Goal: Information Seeking & Learning: Learn about a topic

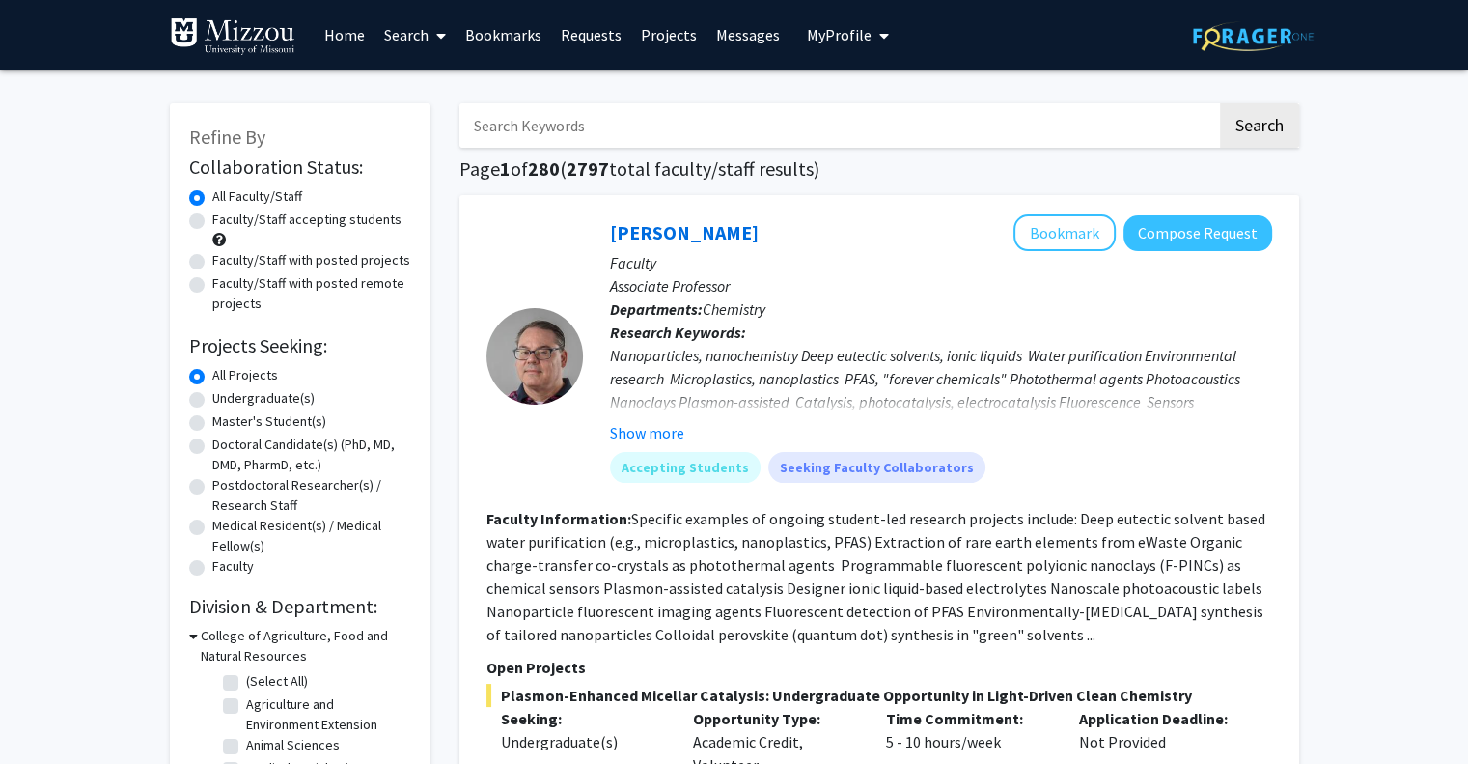
click at [877, 51] on span "My profile dropdown to access profile and logout" at bounding box center [880, 36] width 17 height 68
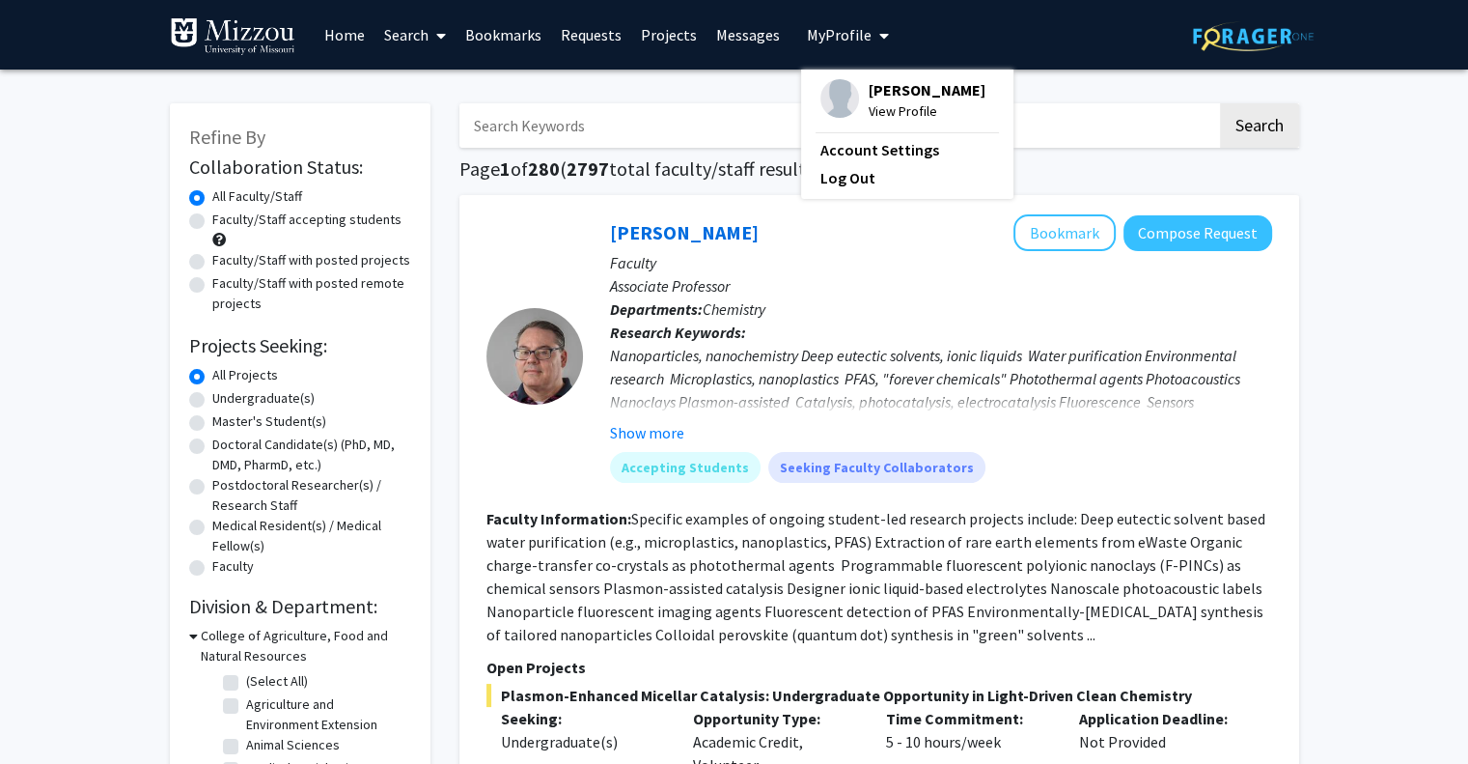
click at [869, 93] on span "[PERSON_NAME]" at bounding box center [927, 89] width 117 height 21
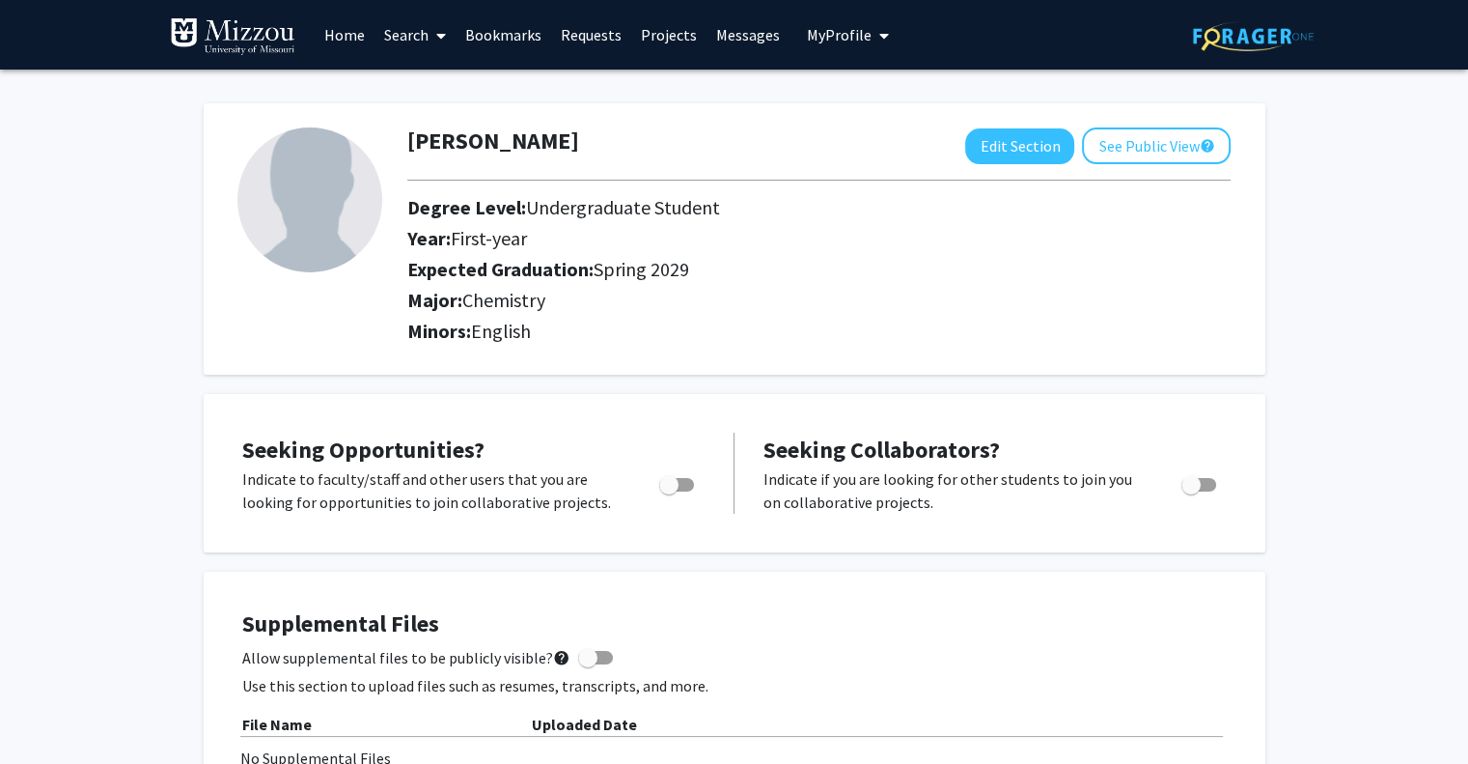
click at [407, 42] on link "Search" at bounding box center [415, 35] width 81 height 68
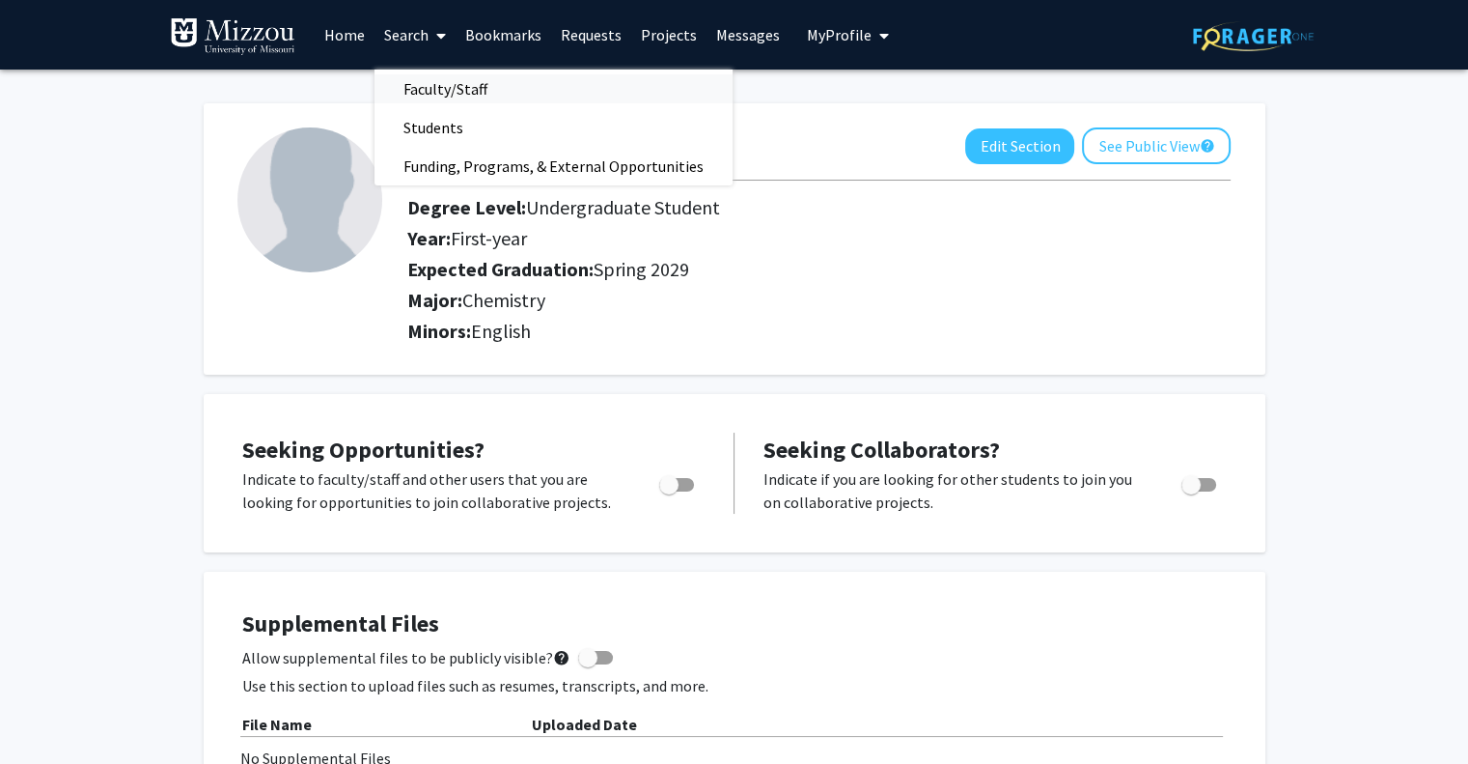
click at [415, 88] on span "Faculty/Staff" at bounding box center [446, 89] width 142 height 39
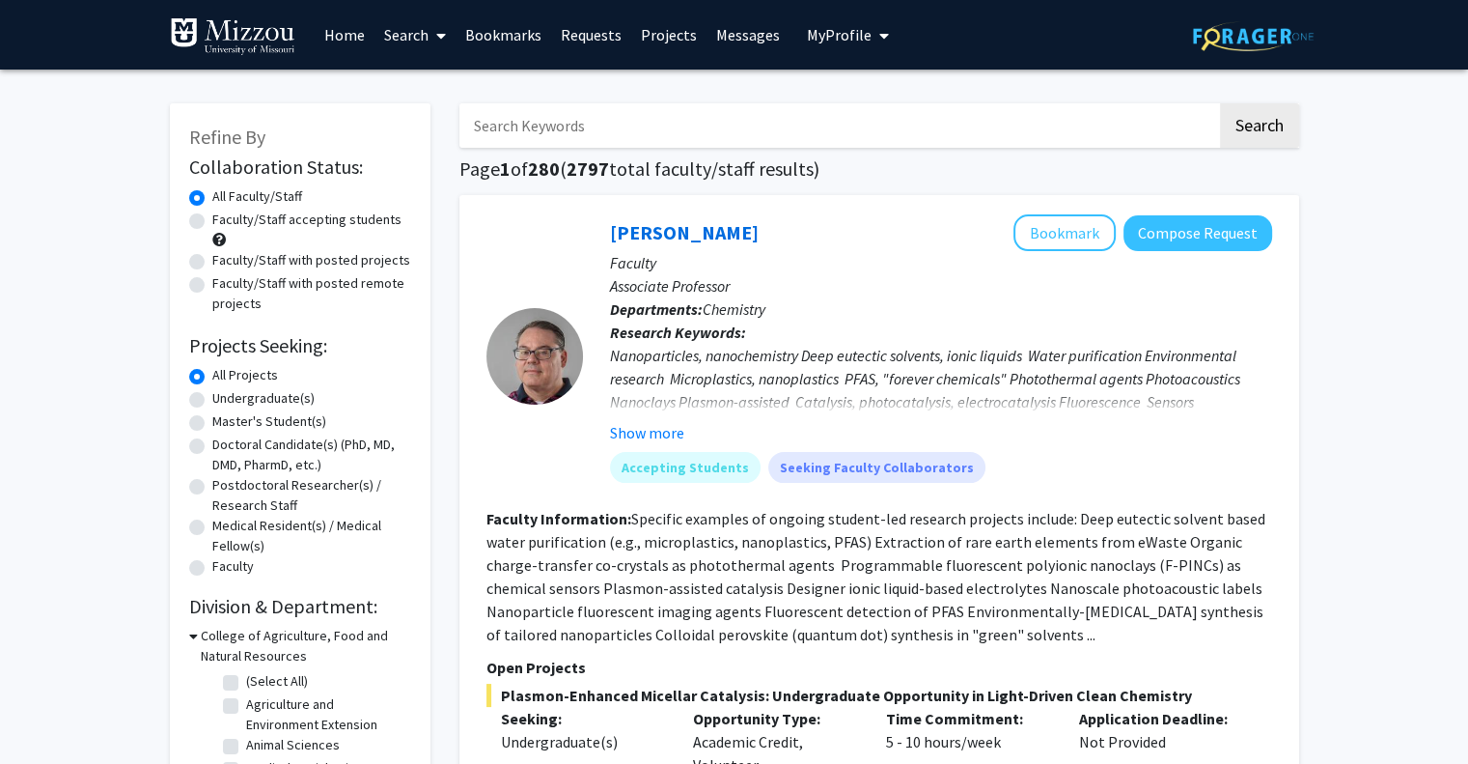
click at [540, 118] on input "Search Keywords" at bounding box center [839, 125] width 758 height 44
type input "chemistry"
click at [1220, 103] on button "Search" at bounding box center [1259, 125] width 79 height 44
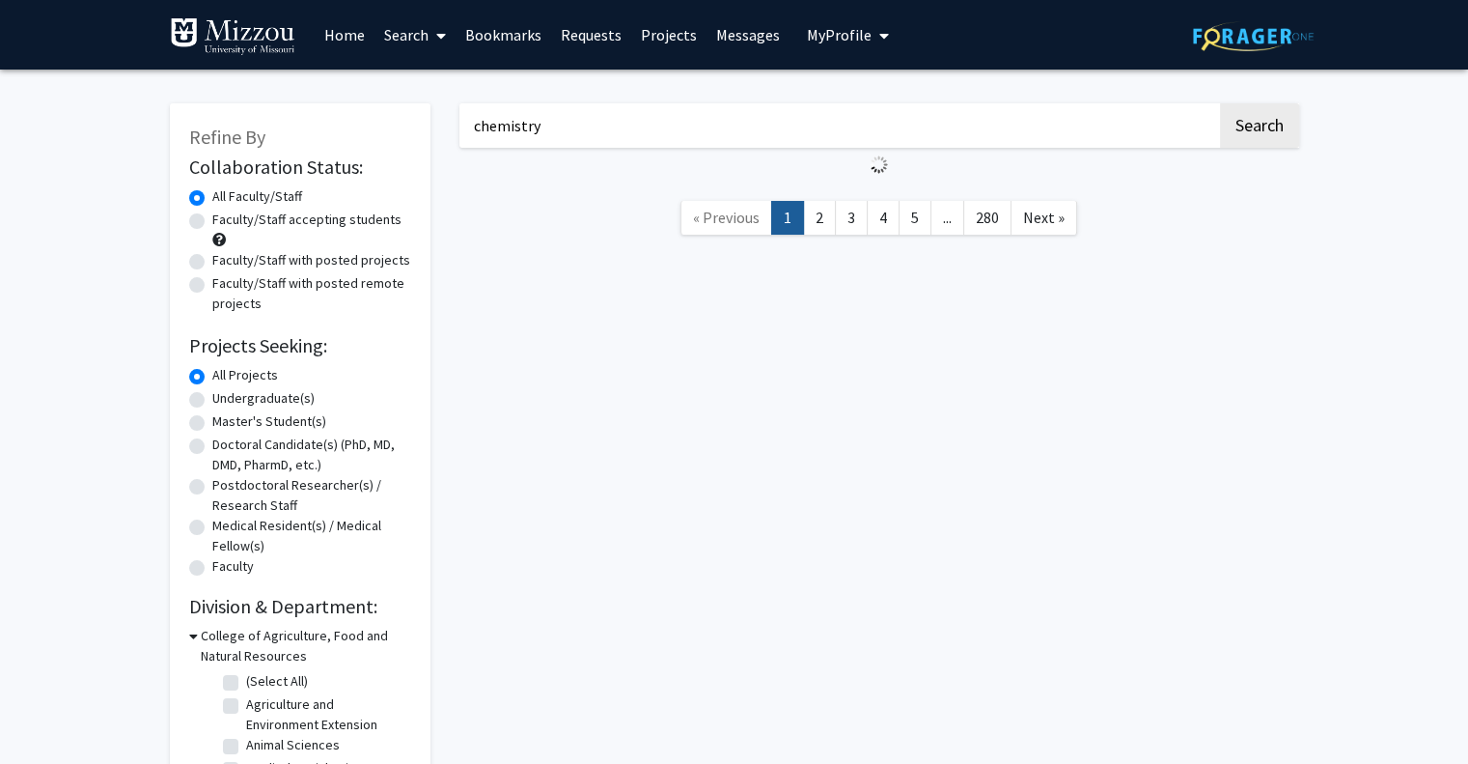
click at [373, 231] on div "Faculty/Staff accepting students" at bounding box center [300, 229] width 222 height 41
click at [332, 217] on label "Faculty/Staff accepting students" at bounding box center [306, 219] width 189 height 20
click at [225, 217] on input "Faculty/Staff accepting students" at bounding box center [218, 215] width 13 height 13
radio input "true"
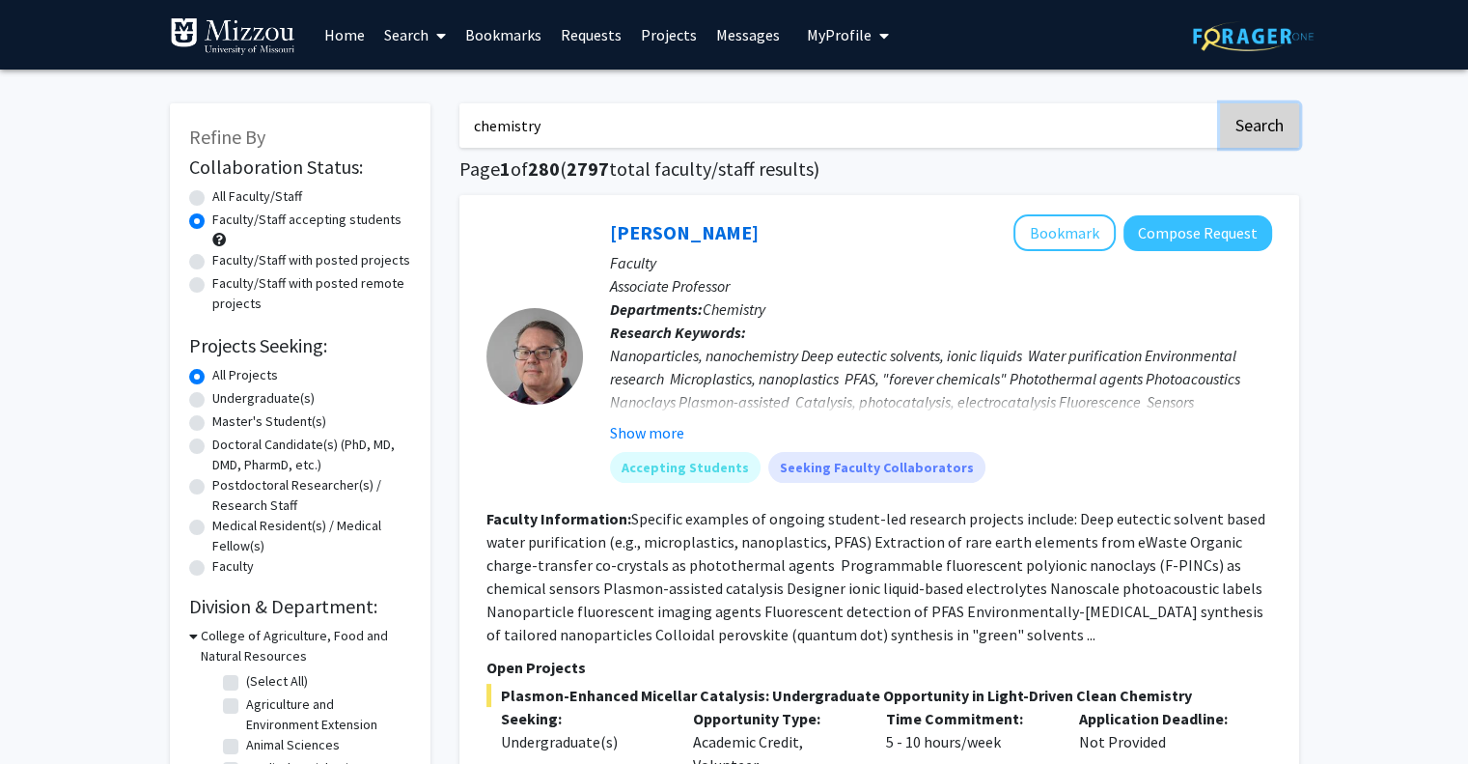
click at [1253, 127] on button "Search" at bounding box center [1259, 125] width 79 height 44
radio input "true"
click at [1253, 127] on button "Search" at bounding box center [1259, 125] width 79 height 44
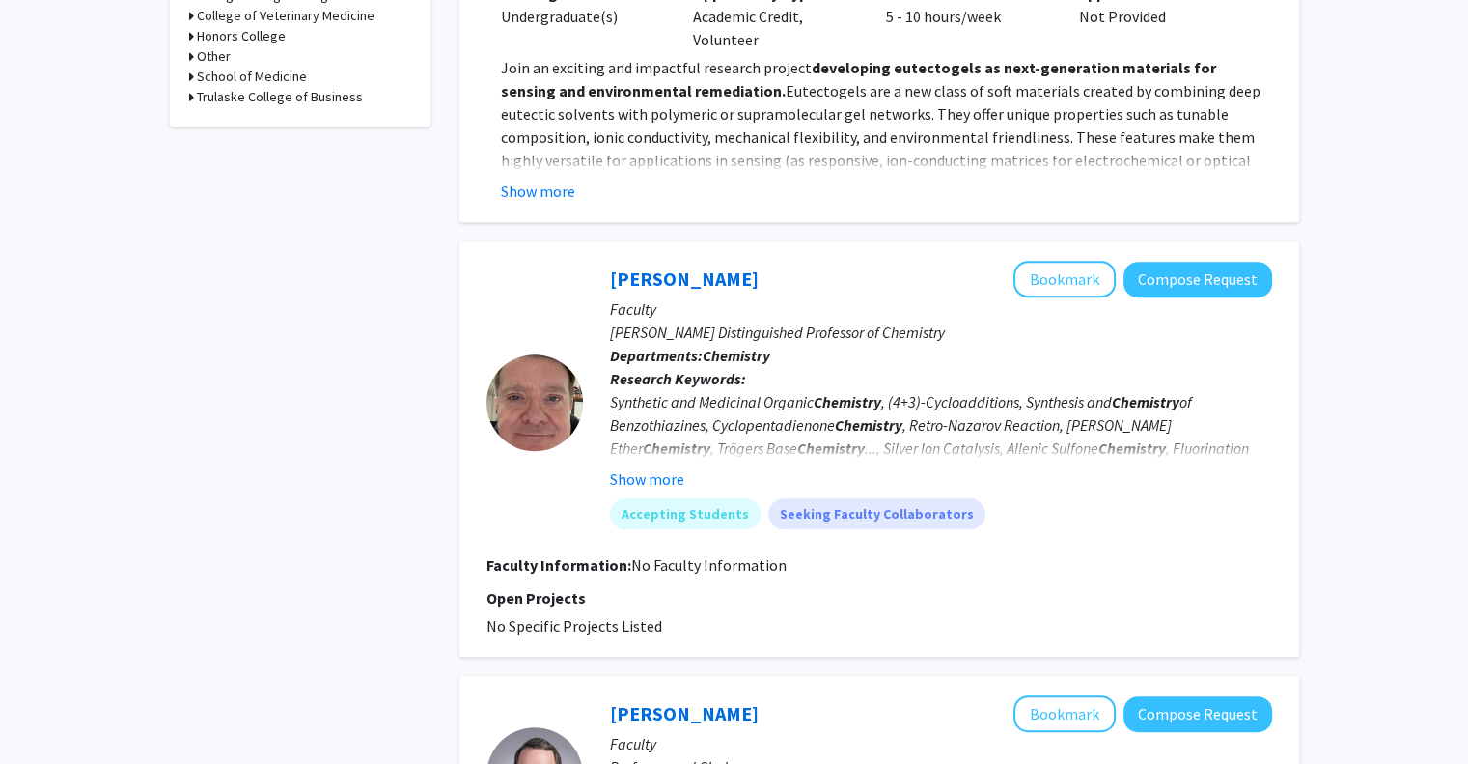
scroll to position [977, 0]
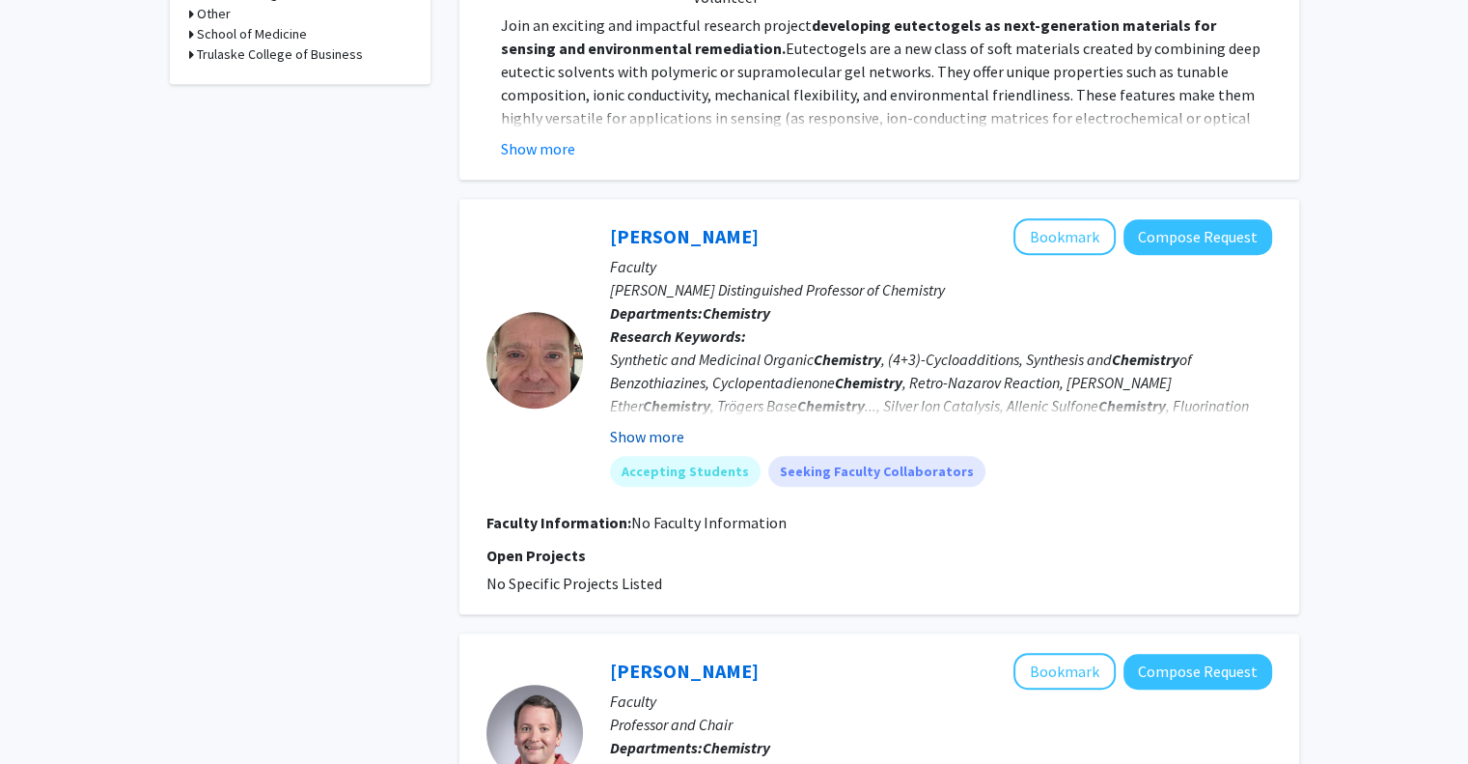
click at [668, 432] on button "Show more" at bounding box center [647, 436] width 74 height 23
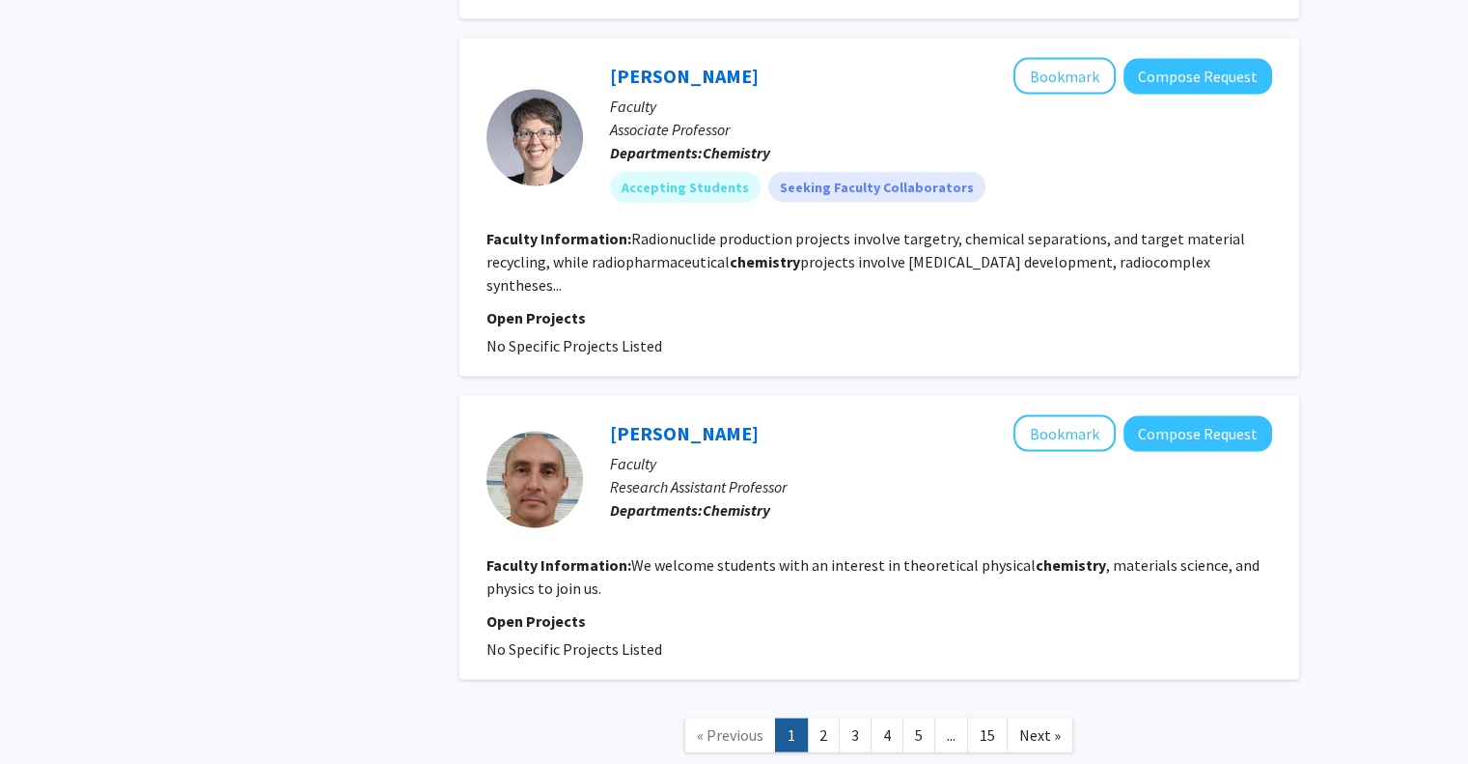
scroll to position [3880, 0]
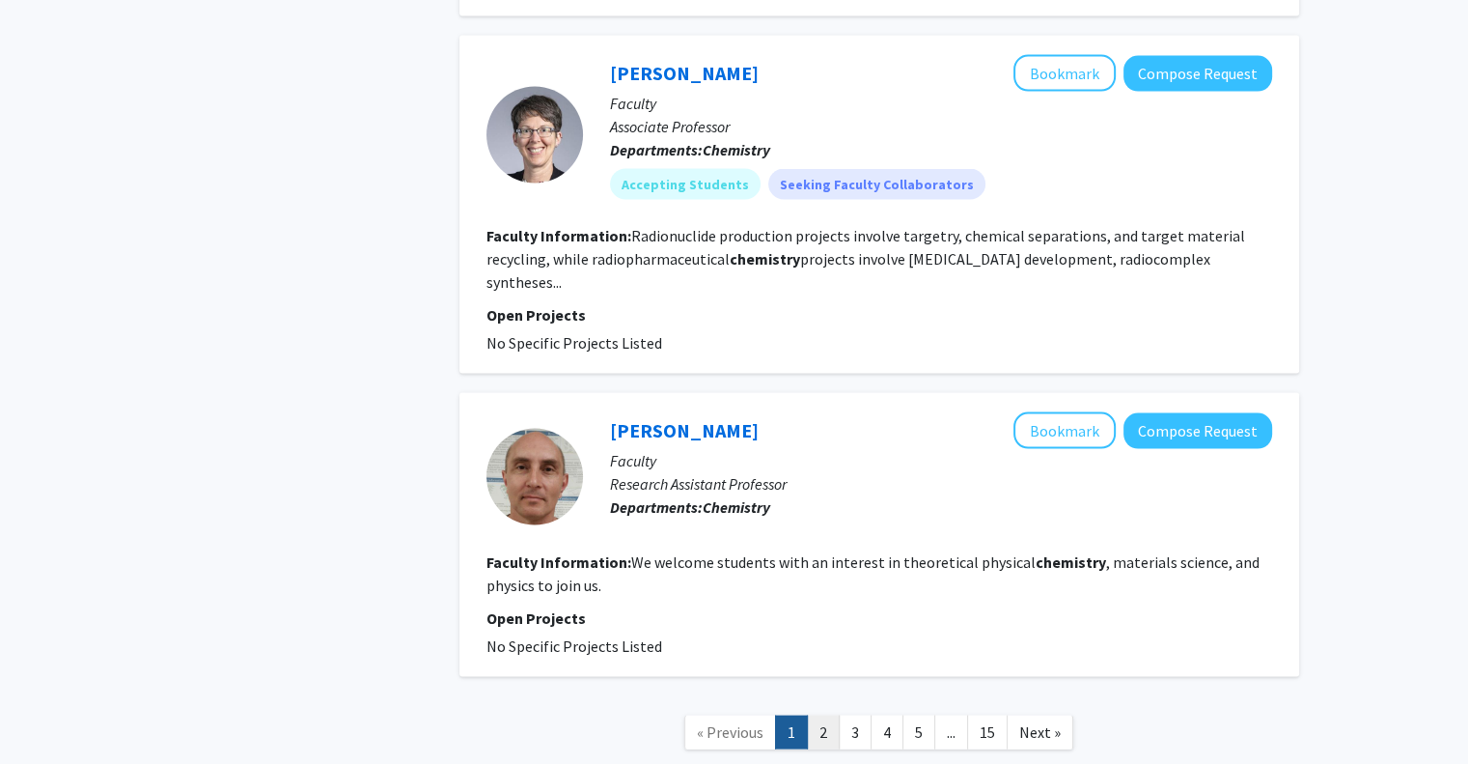
click at [816, 715] on link "2" at bounding box center [823, 732] width 33 height 34
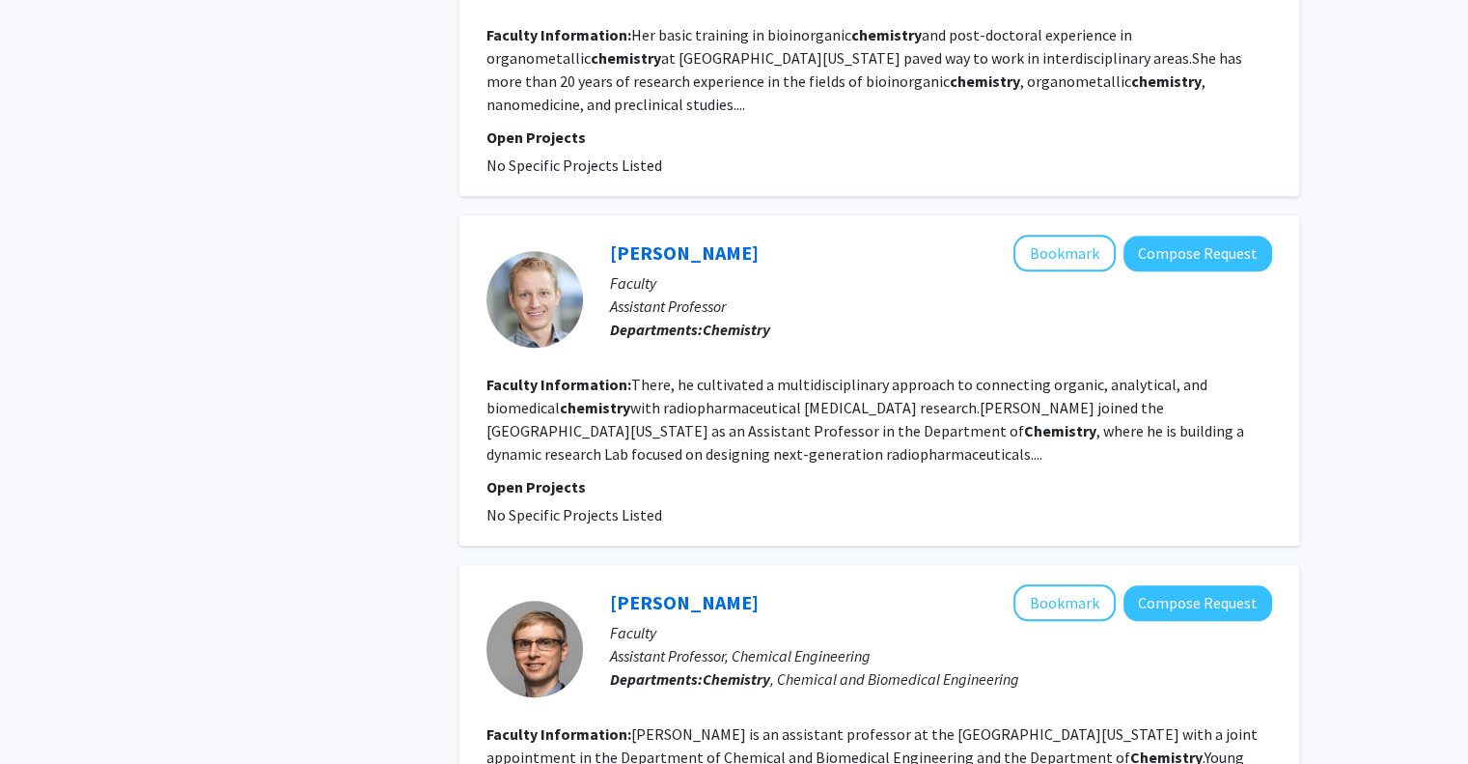
scroll to position [2008, 0]
